Goal: Information Seeking & Learning: Learn about a topic

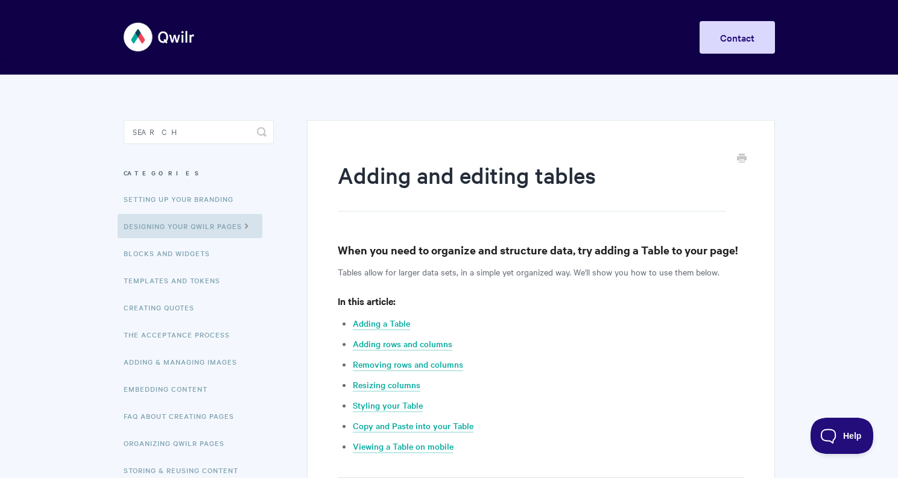
click at [142, 49] on img at bounding box center [160, 36] width 72 height 45
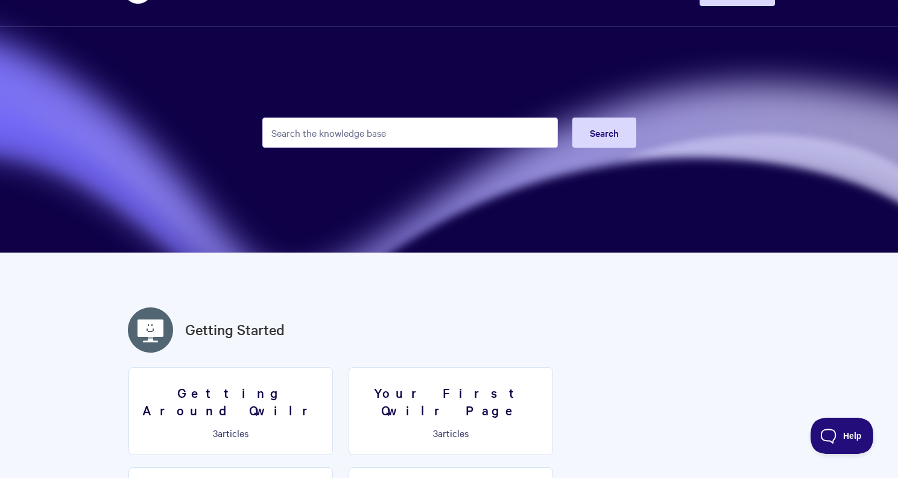
click at [387, 144] on input "Search the knowledge base" at bounding box center [409, 133] width 295 height 30
click at [385, 114] on form "Search" at bounding box center [449, 132] width 374 height 59
click at [387, 128] on input "Search the knowledge base" at bounding box center [409, 133] width 295 height 30
type input "merge"
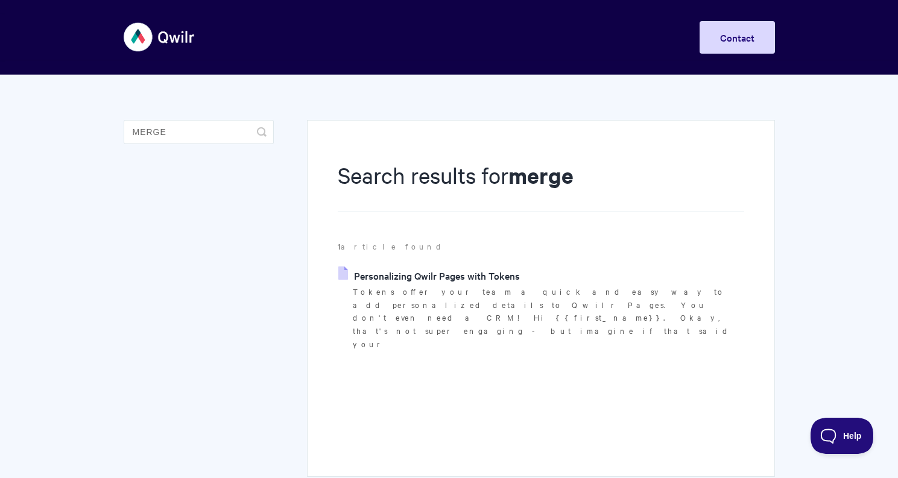
click at [411, 280] on link "Personalizing Qwilr Pages with Tokens" at bounding box center [429, 276] width 182 height 18
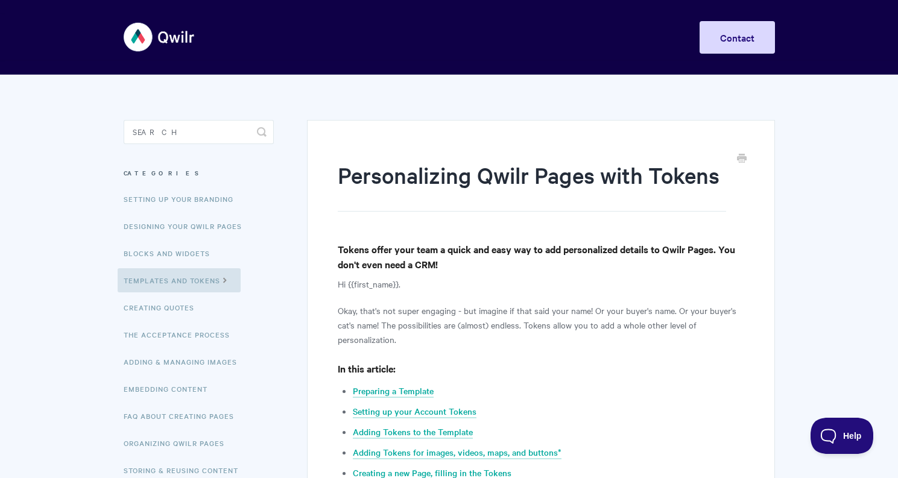
drag, startPoint x: 349, startPoint y: 288, endPoint x: 404, endPoint y: 288, distance: 54.9
click at [404, 288] on p "Hi {{first_name}}." at bounding box center [541, 284] width 406 height 14
